Goal: Find contact information: Find contact information

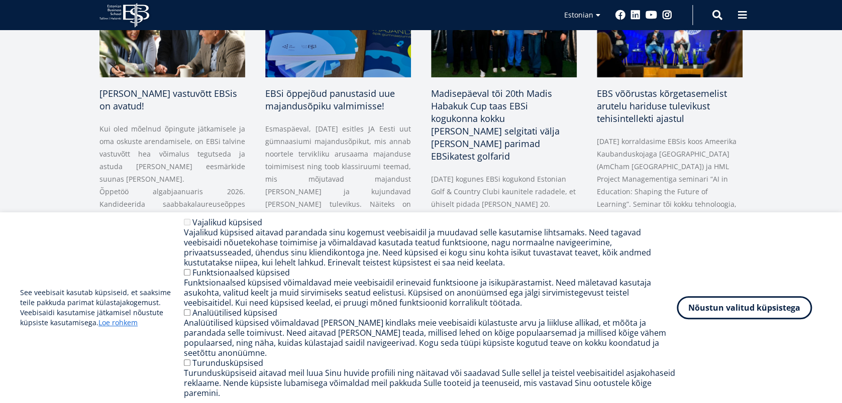
scroll to position [520, 0]
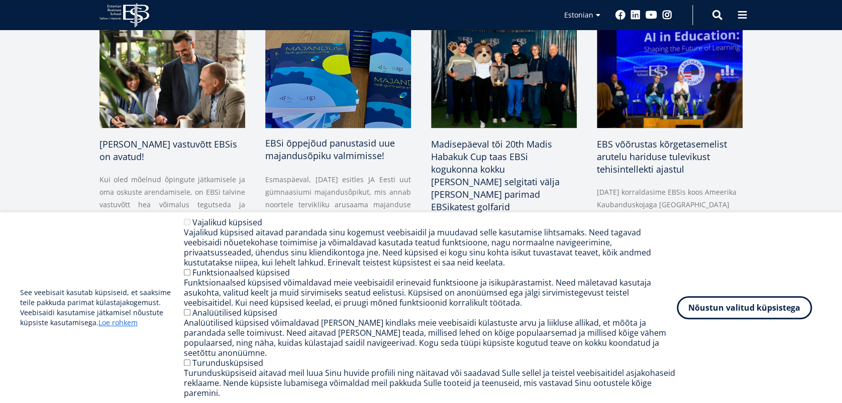
click at [329, 148] on span "EBSi õppejõud panustasid uue majandusõpiku valmimisse!" at bounding box center [330, 149] width 130 height 25
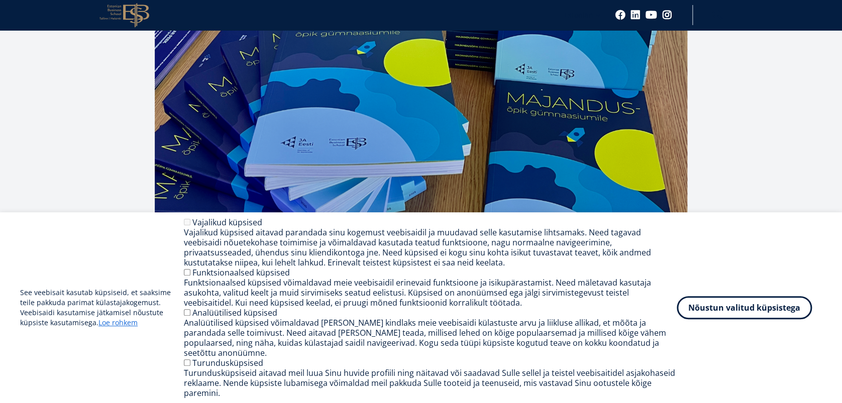
scroll to position [229, 0]
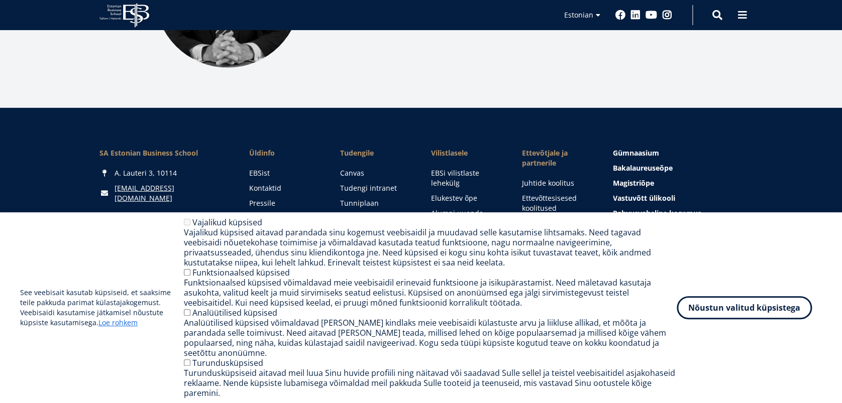
scroll to position [1464, 0]
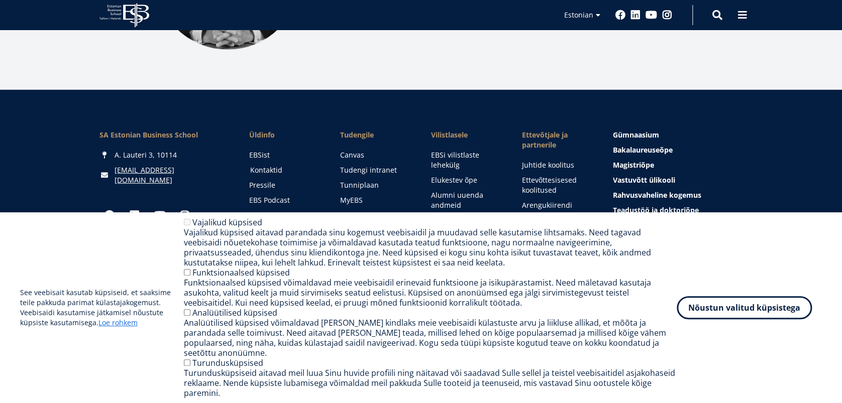
click at [270, 165] on link "Kontaktid" at bounding box center [285, 170] width 71 height 10
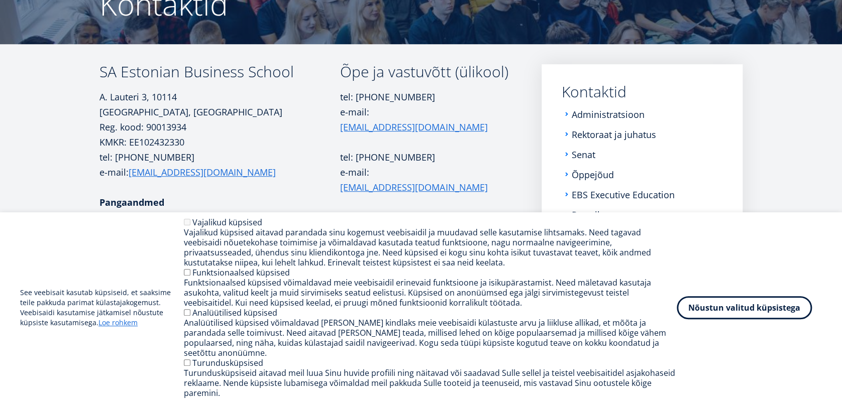
scroll to position [142, 0]
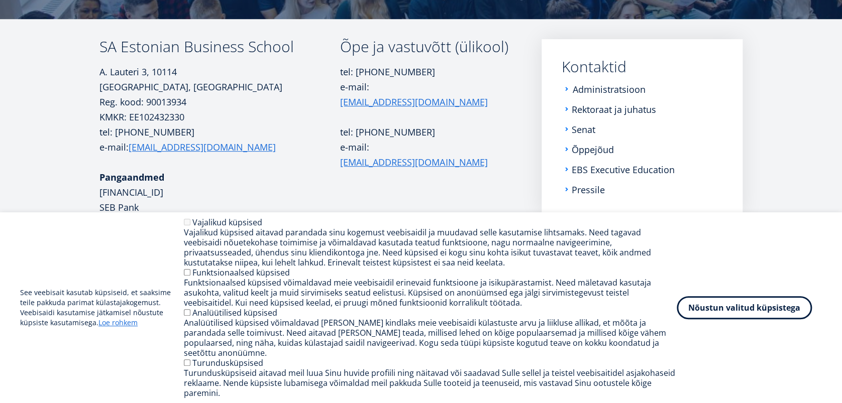
click at [605, 88] on link "Administratsioon" at bounding box center [608, 89] width 73 height 10
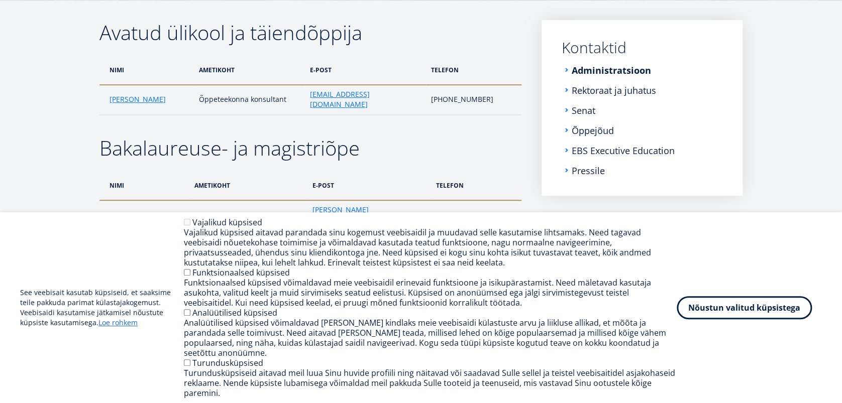
scroll to position [160, 0]
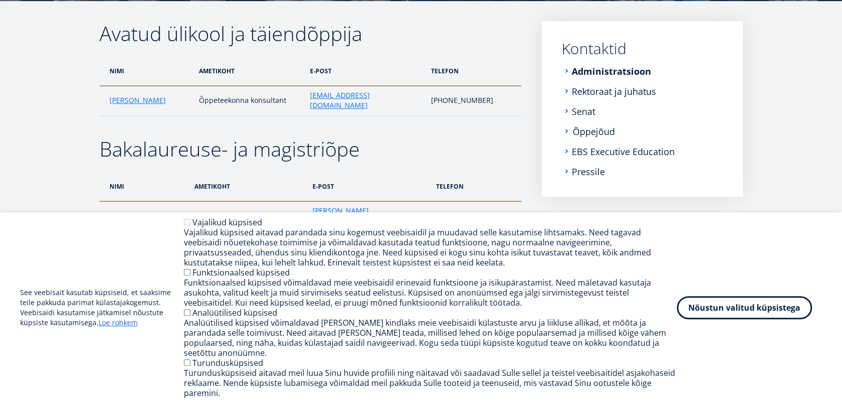
click at [603, 132] on link "Õppejõud" at bounding box center [593, 132] width 42 height 10
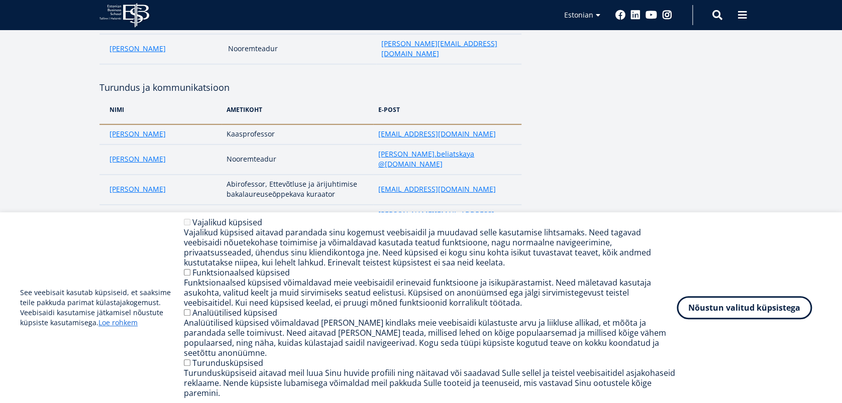
scroll to position [1434, 0]
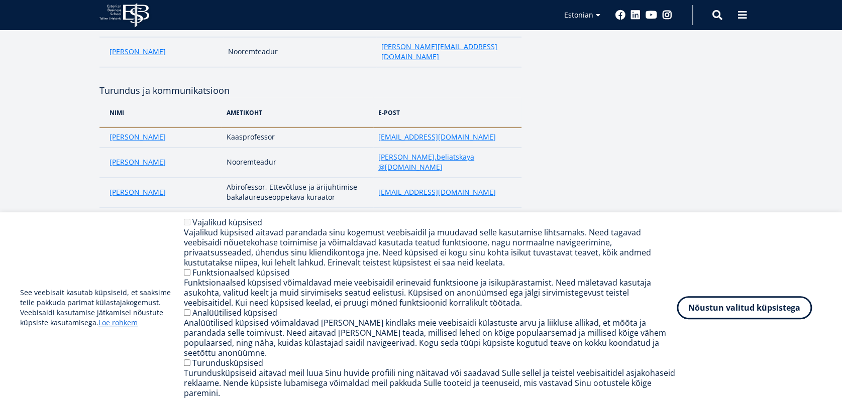
click at [126, 333] on link "[PERSON_NAME]" at bounding box center [137, 338] width 56 height 10
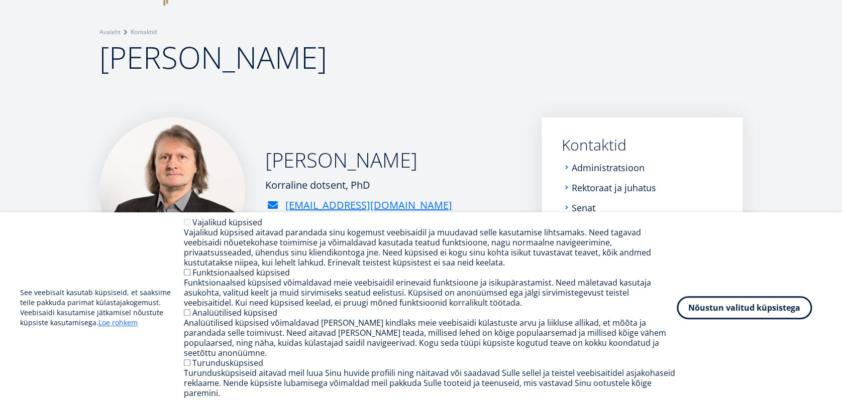
scroll to position [16, 0]
